Goal: Task Accomplishment & Management: Use online tool/utility

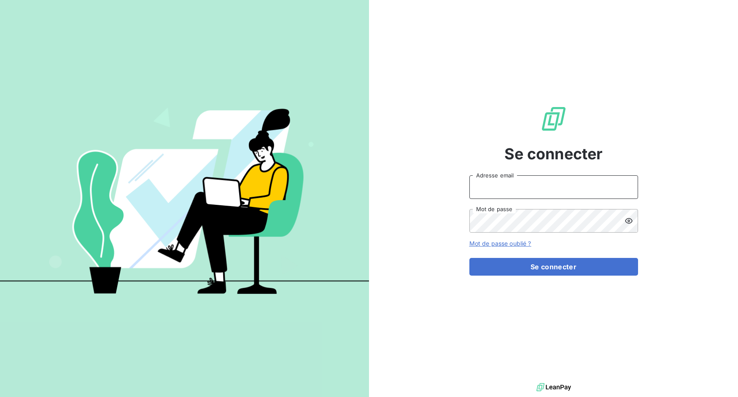
click at [542, 184] on input "Adresse email" at bounding box center [554, 188] width 169 height 24
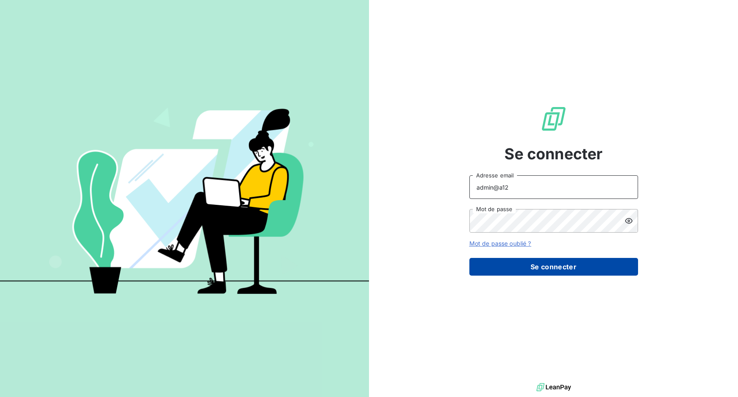
type input "admin@a12"
click at [537, 272] on button "Se connecter" at bounding box center [554, 267] width 169 height 18
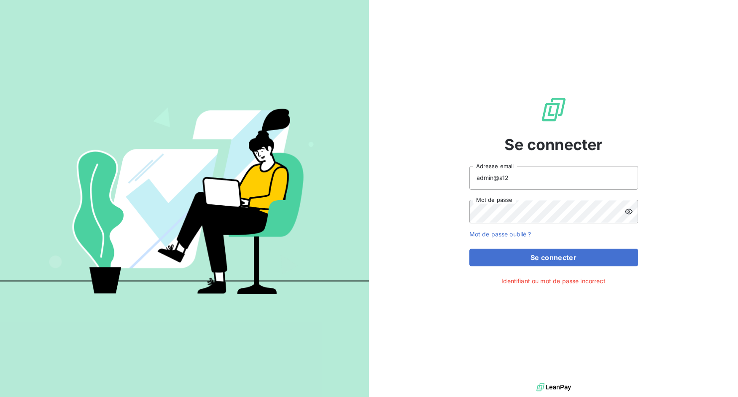
click at [628, 213] on icon at bounding box center [629, 212] width 8 height 8
click at [532, 178] on input "admin@a12" at bounding box center [554, 178] width 169 height 24
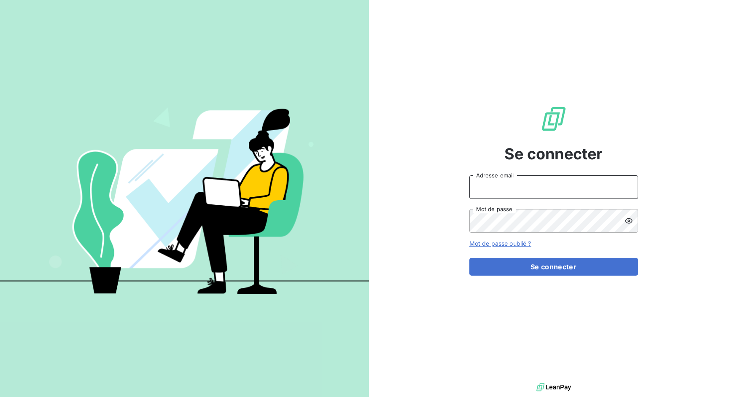
click at [499, 191] on input "Adresse email" at bounding box center [554, 188] width 169 height 24
drag, startPoint x: 500, startPoint y: 186, endPoint x: 545, endPoint y: 191, distance: 45.0
click at [545, 191] on input "admin@3dcelo" at bounding box center [554, 188] width 169 height 24
type input "admin@a12"
click at [433, 185] on div "Se connecter admin@a12 Adresse email Mot de passe Mot de passe oublié ? Se conn…" at bounding box center [553, 190] width 369 height 381
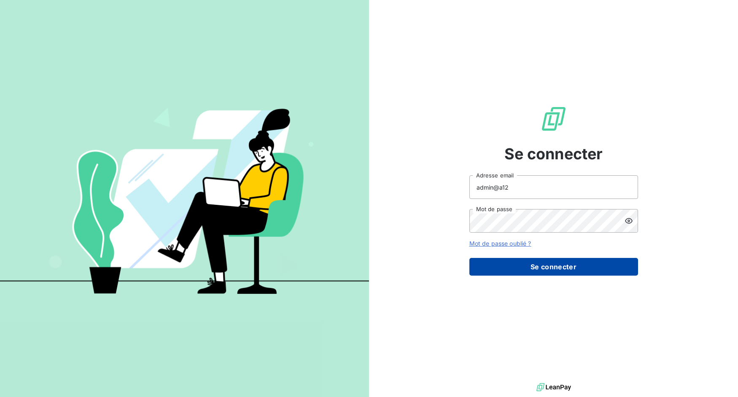
click at [513, 264] on button "Se connecter" at bounding box center [554, 267] width 169 height 18
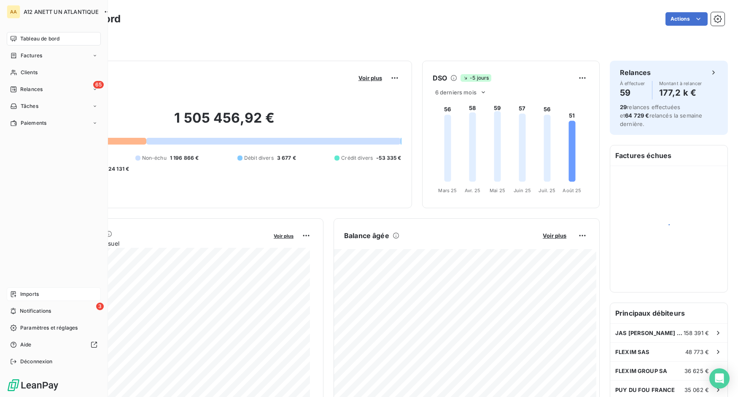
click at [19, 291] on div "Imports" at bounding box center [54, 295] width 94 height 14
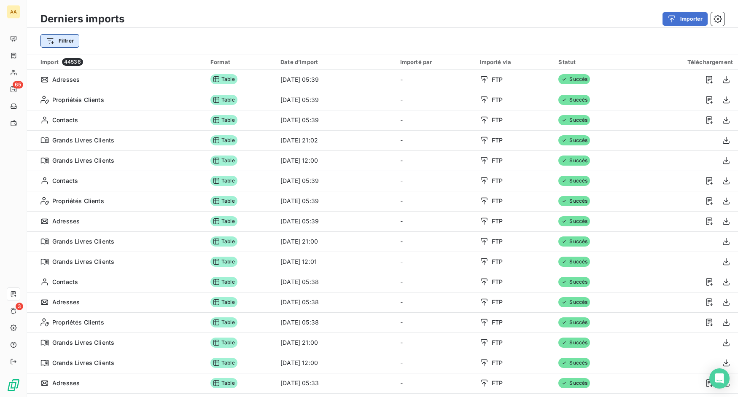
click at [69, 38] on html "AA 65 3 Derniers imports Importer Filtrer Import 44536 Format Date d’import Imp…" at bounding box center [369, 198] width 738 height 397
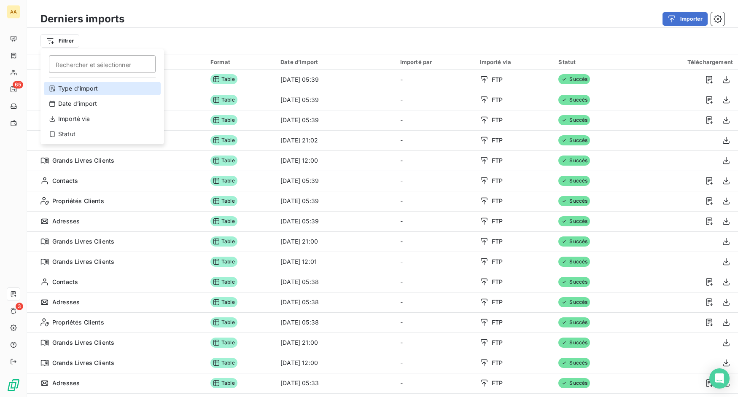
click at [84, 91] on div "Type d’import" at bounding box center [102, 89] width 117 height 14
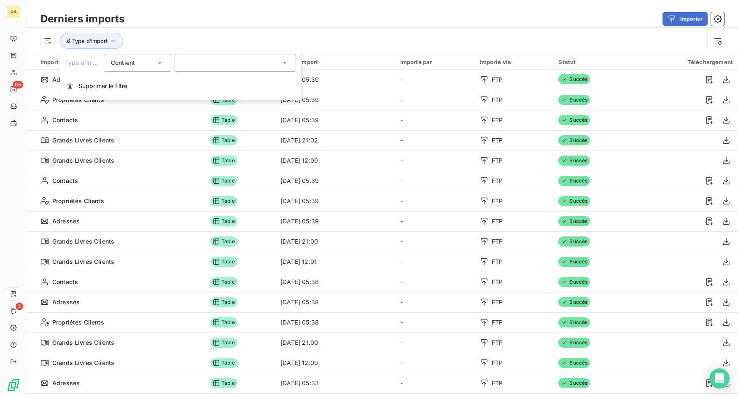
click at [208, 64] on div at bounding box center [236, 63] width 122 height 18
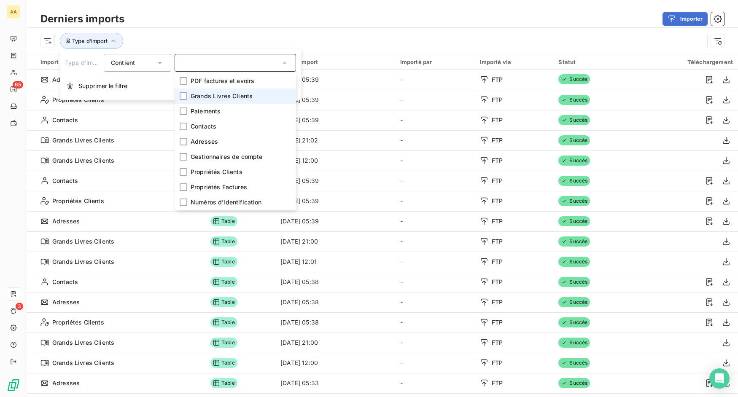
drag, startPoint x: 217, startPoint y: 93, endPoint x: 292, endPoint y: 75, distance: 77.3
click at [217, 93] on span "Grands Livres Clients" at bounding box center [222, 96] width 62 height 8
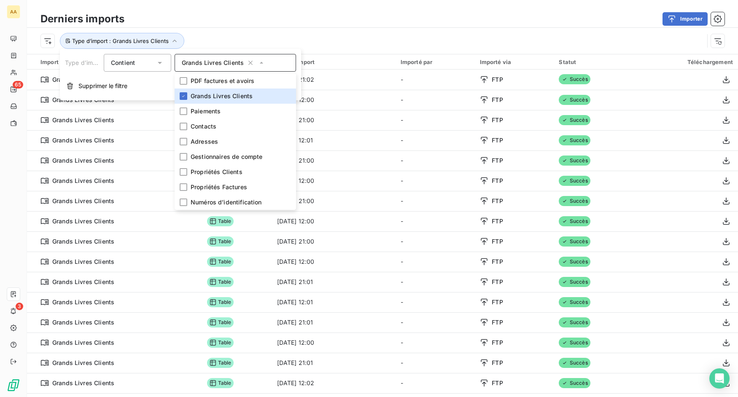
click at [371, 38] on div "Type d’import : Grands Livres Clients" at bounding box center [373, 41] width 664 height 16
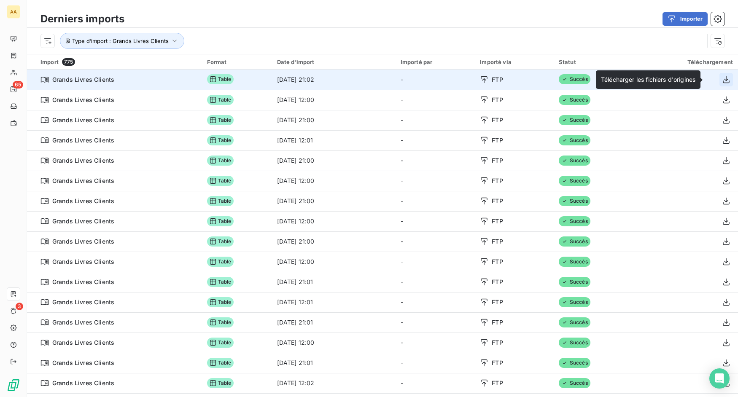
click at [723, 79] on icon "button" at bounding box center [726, 79] width 7 height 7
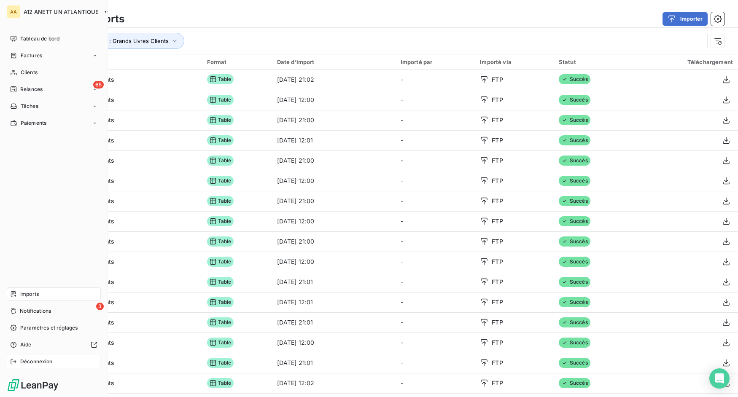
click at [20, 360] on span "Déconnexion" at bounding box center [36, 362] width 32 height 8
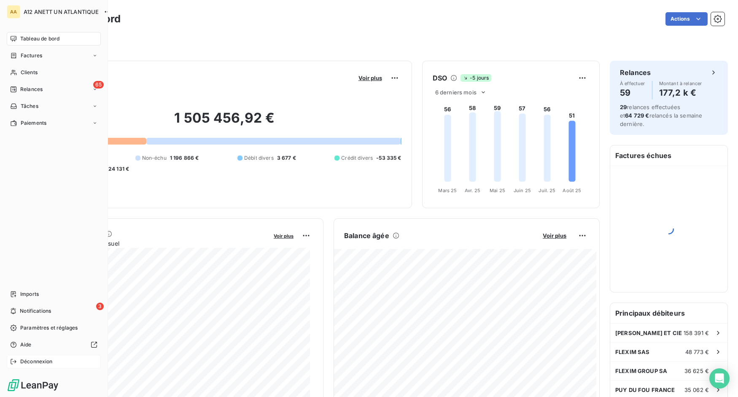
click at [37, 360] on span "Déconnexion" at bounding box center [36, 362] width 32 height 8
